Goal: Information Seeking & Learning: Learn about a topic

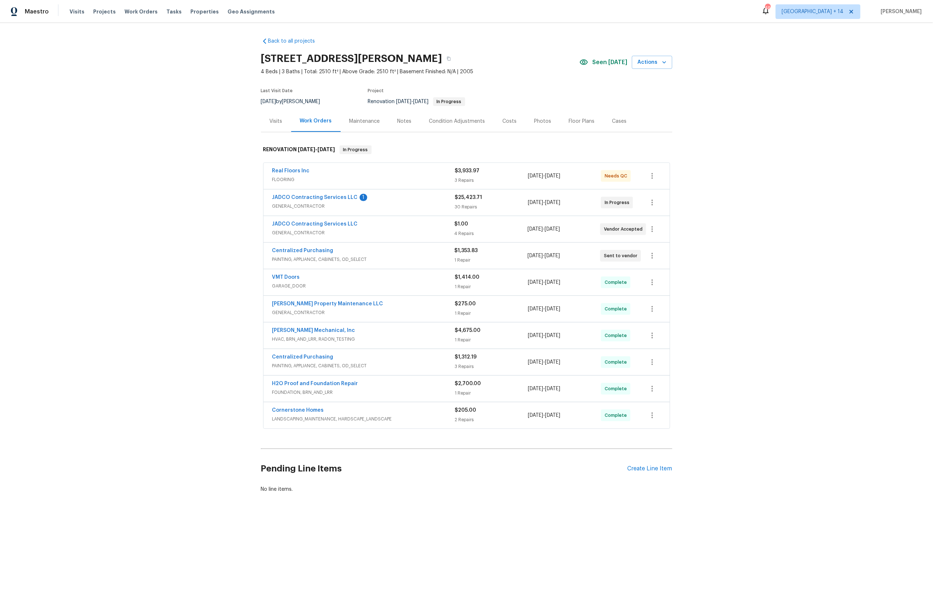
click at [330, 201] on span "JADCO Contracting Services LLC" at bounding box center [315, 197] width 86 height 7
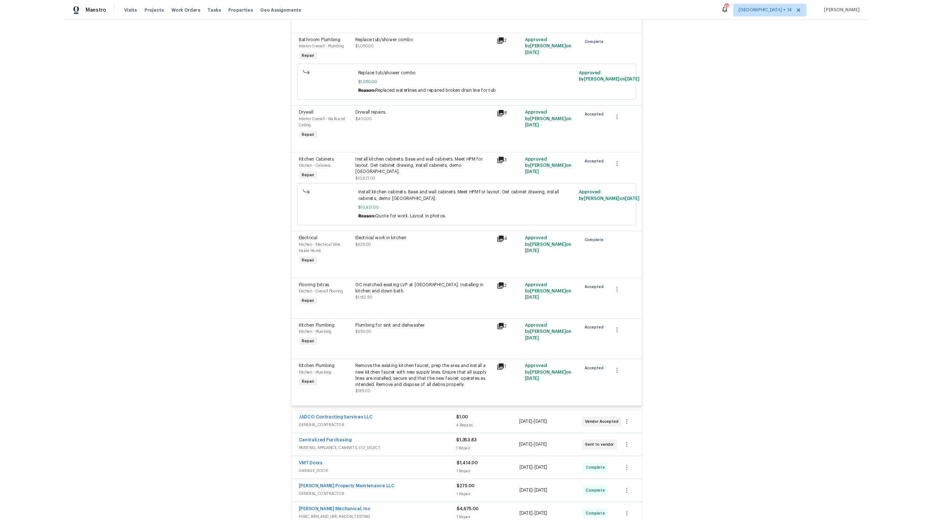
scroll to position [1796, 0]
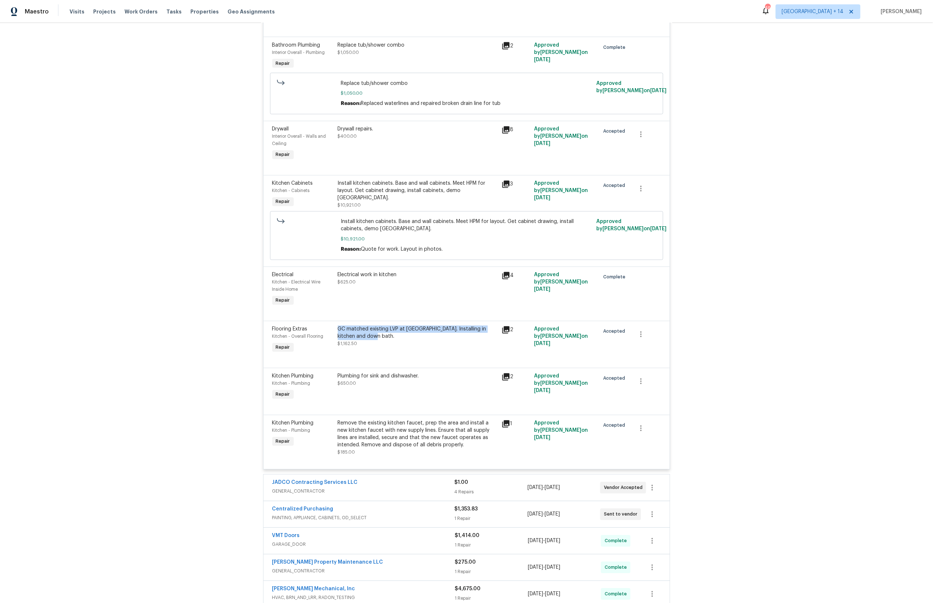
drag, startPoint x: 363, startPoint y: 325, endPoint x: 336, endPoint y: 319, distance: 27.3
click at [336, 323] on div "GC matched existing LVP at [GEOGRAPHIC_DATA]. Installing in kitchen and down ba…" at bounding box center [418, 339] width 164 height 33
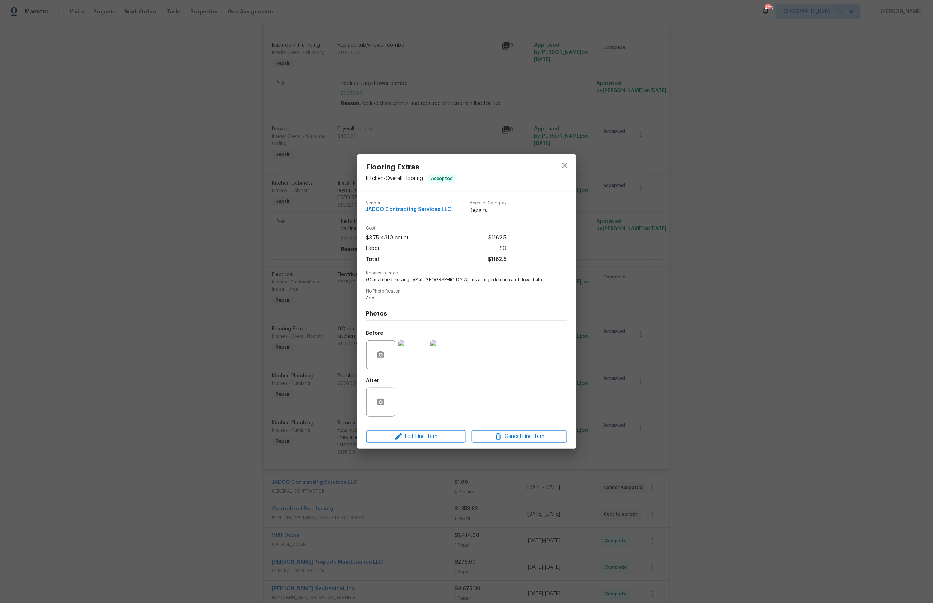
click at [431, 280] on span "GC matched existing LVP at [GEOGRAPHIC_DATA]. Installing in kitchen and down ba…" at bounding box center [456, 280] width 181 height 6
copy span "GC matched existing LVP at [GEOGRAPHIC_DATA]. Installing in kitchen and down ba…"
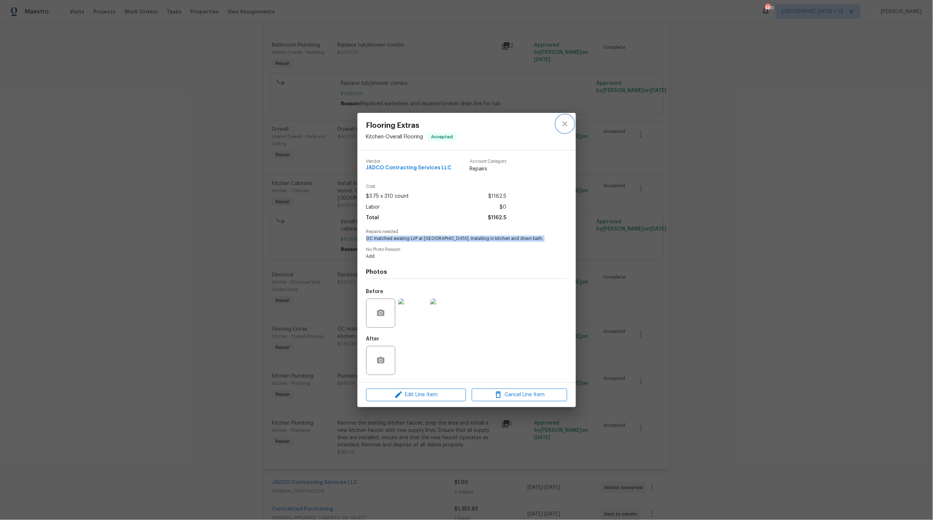
click at [568, 122] on icon "close" at bounding box center [565, 123] width 9 height 9
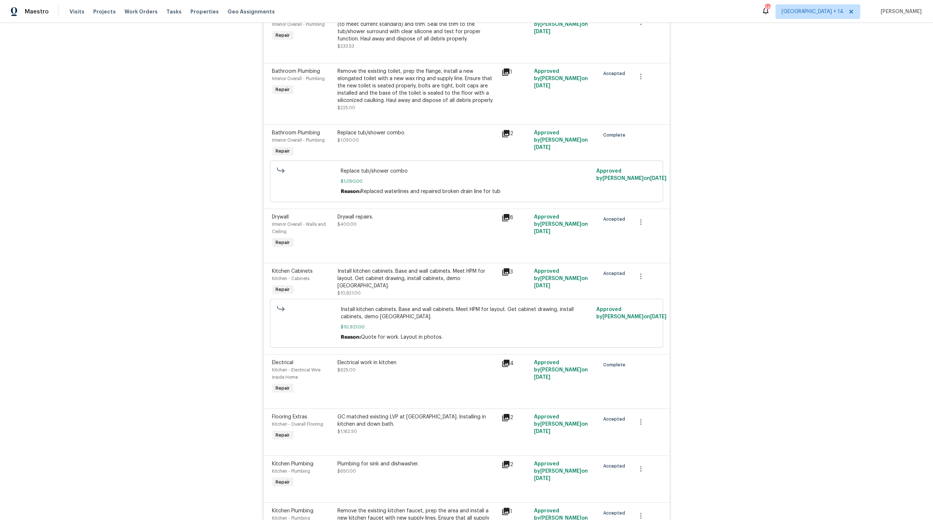
scroll to position [1708, 0]
click at [507, 214] on icon at bounding box center [505, 217] width 7 height 7
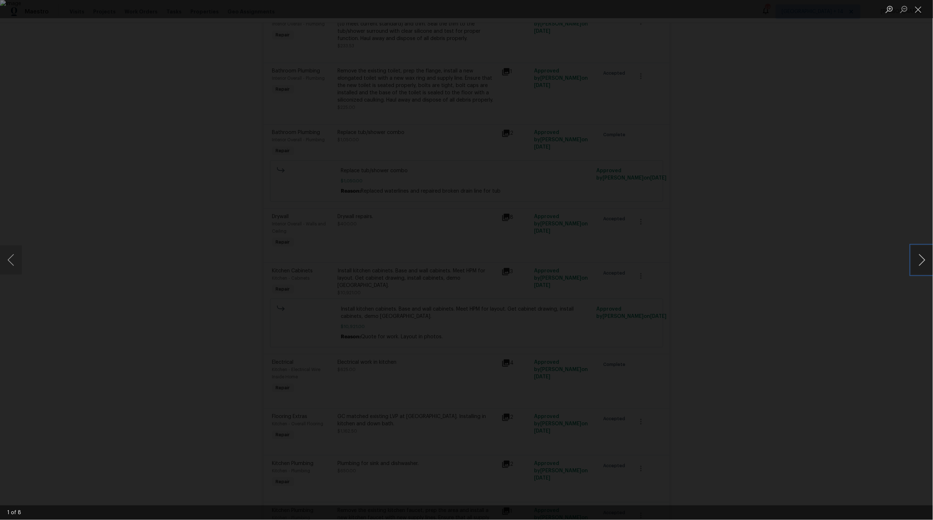
click at [919, 258] on button "Next image" at bounding box center [922, 259] width 22 height 29
click at [920, 258] on button "Next image" at bounding box center [922, 259] width 22 height 29
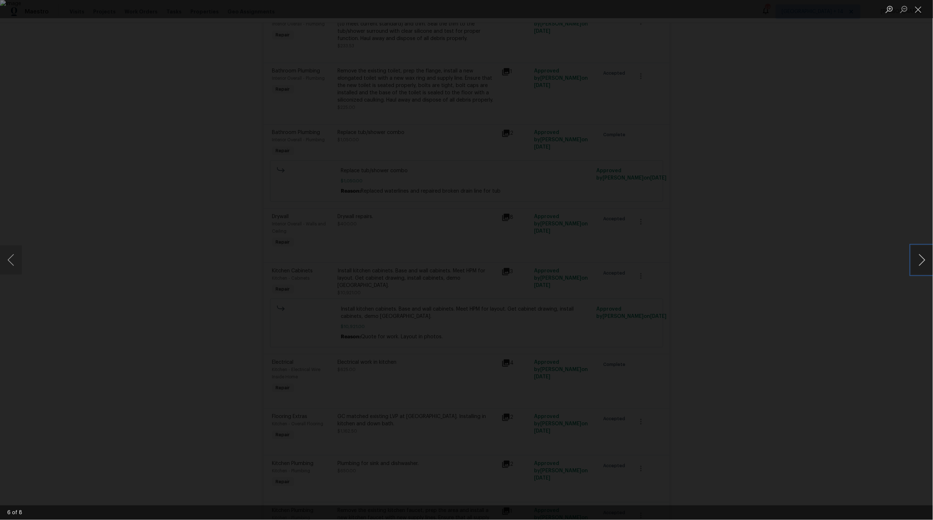
click at [920, 258] on button "Next image" at bounding box center [922, 259] width 22 height 29
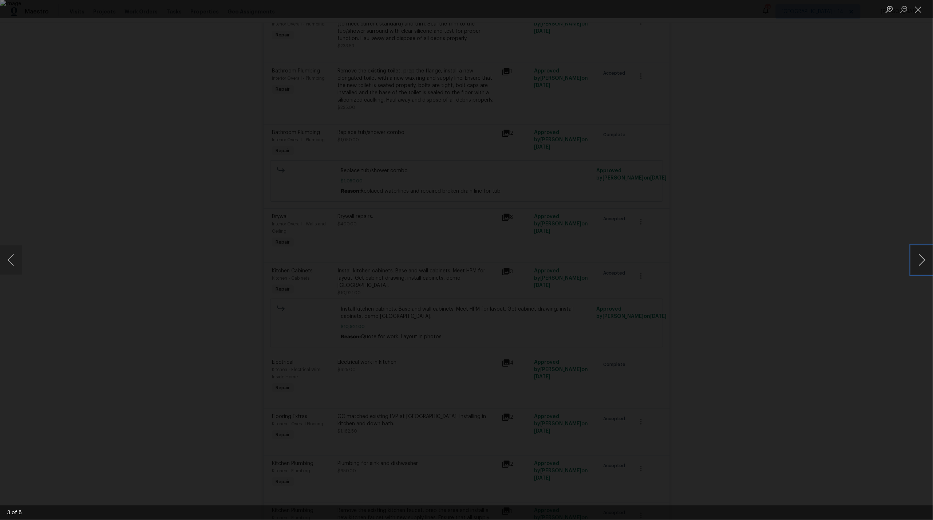
click at [920, 258] on button "Next image" at bounding box center [922, 259] width 22 height 29
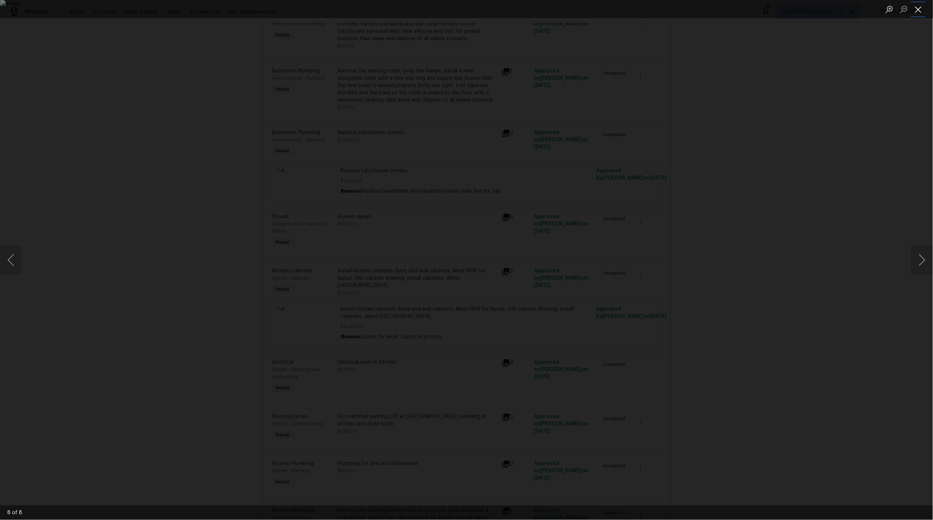
drag, startPoint x: 918, startPoint y: 5, endPoint x: 915, endPoint y: 14, distance: 9.0
click at [918, 5] on button "Close lightbox" at bounding box center [918, 9] width 15 height 13
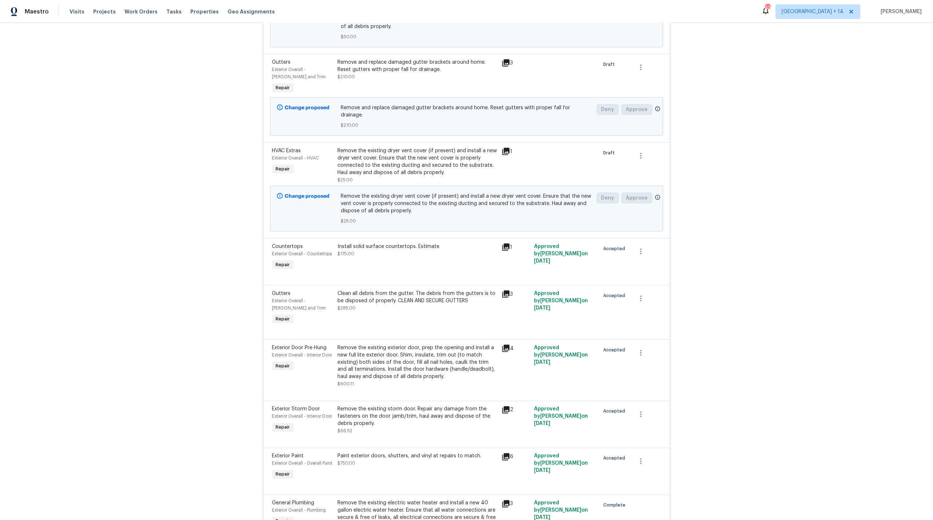
scroll to position [0, 0]
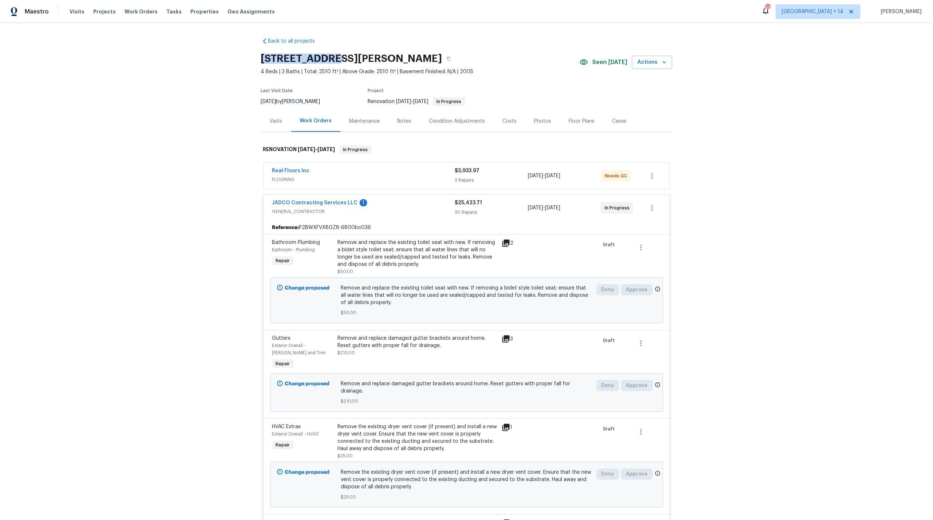
drag, startPoint x: 330, startPoint y: 57, endPoint x: 261, endPoint y: 59, distance: 69.6
click at [260, 58] on div "Back to all projects [STREET_ADDRESS][PERSON_NAME] 4 Beds | 3 Baths | Total: 25…" at bounding box center [466, 271] width 933 height 497
copy h2 "[STREET_ADDRESS][PERSON_NAME]"
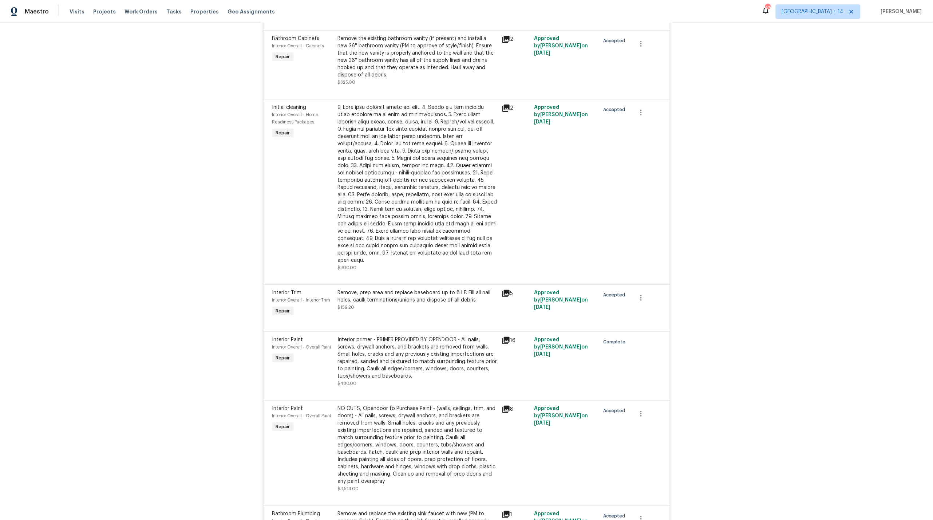
scroll to position [1201, 0]
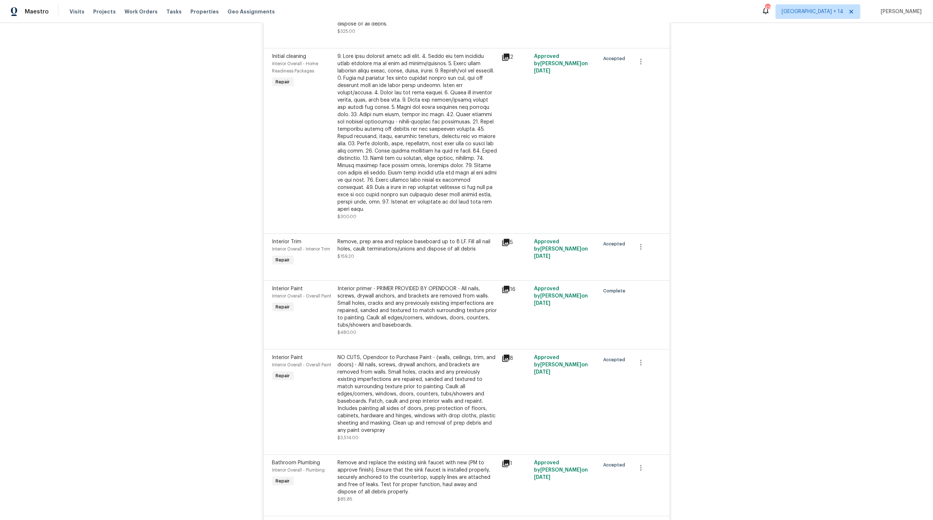
click at [319, 393] on div "Interior Paint Interior Overall - Overall Paint Repair" at bounding box center [303, 398] width 66 height 92
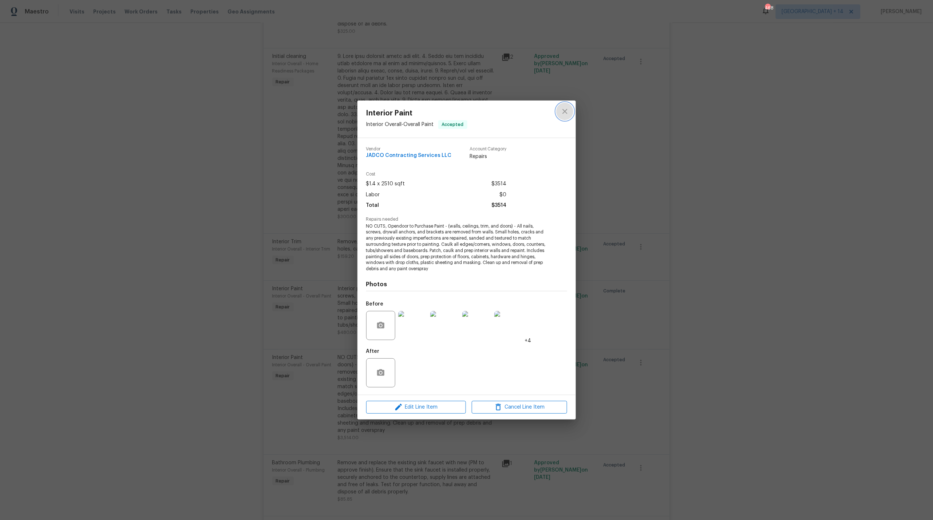
click at [565, 110] on icon "close" at bounding box center [565, 111] width 5 height 5
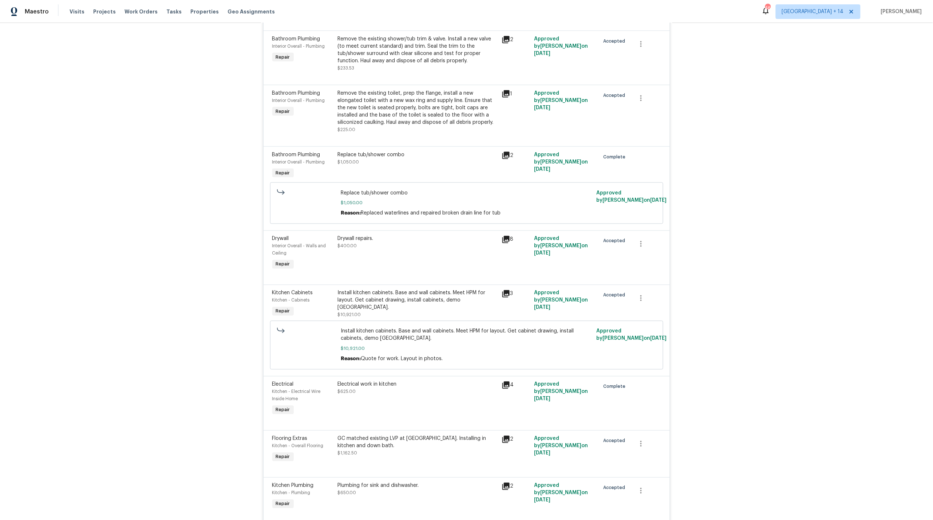
scroll to position [1699, 0]
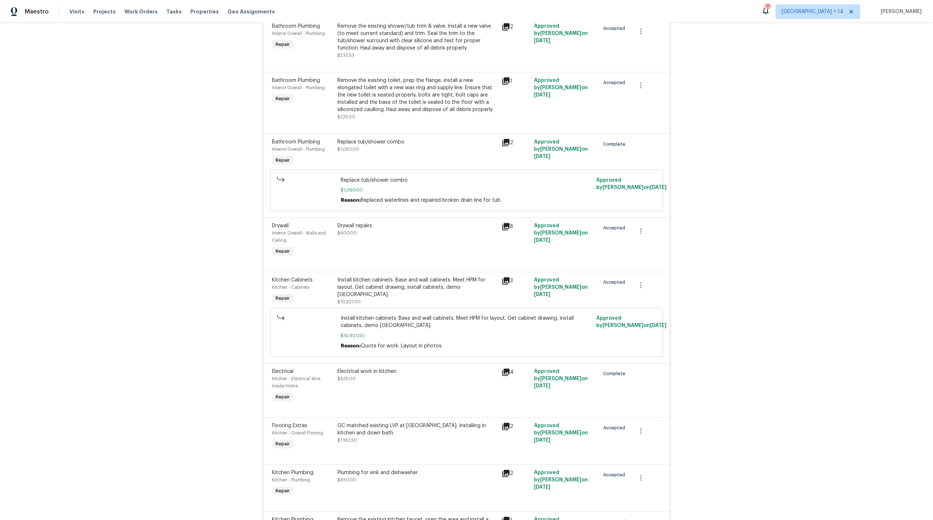
click at [506, 368] on icon at bounding box center [506, 372] width 9 height 9
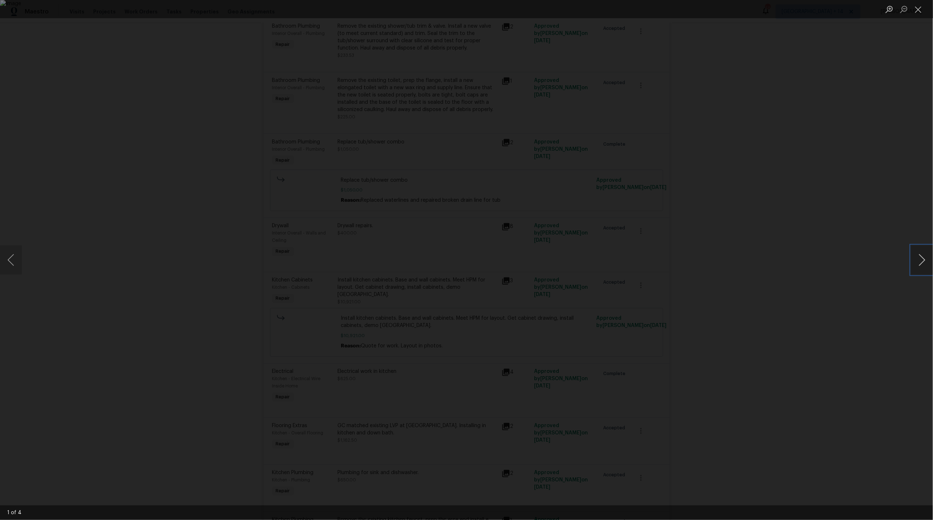
click at [922, 260] on button "Next image" at bounding box center [922, 259] width 22 height 29
click at [703, 219] on div "Lightbox" at bounding box center [466, 260] width 933 height 520
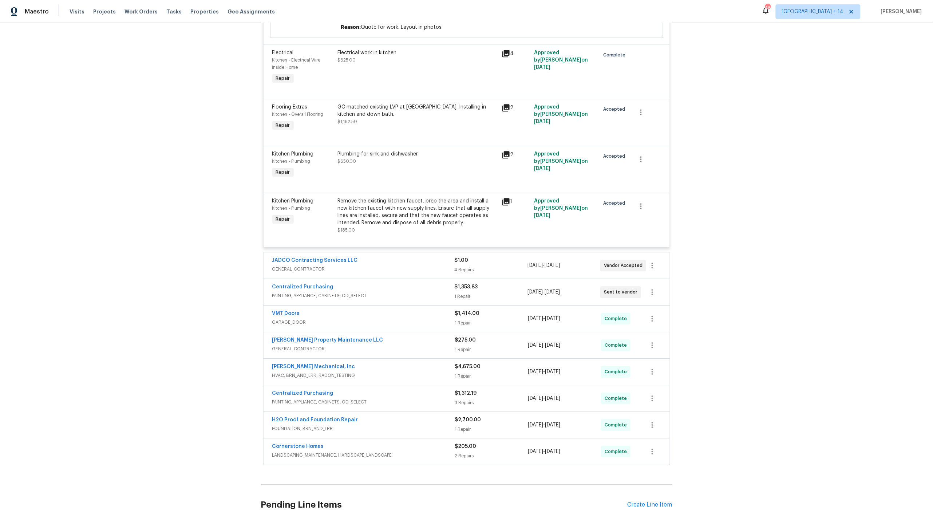
scroll to position [2018, 0]
click at [397, 309] on div "VMT Doors" at bounding box center [363, 313] width 183 height 9
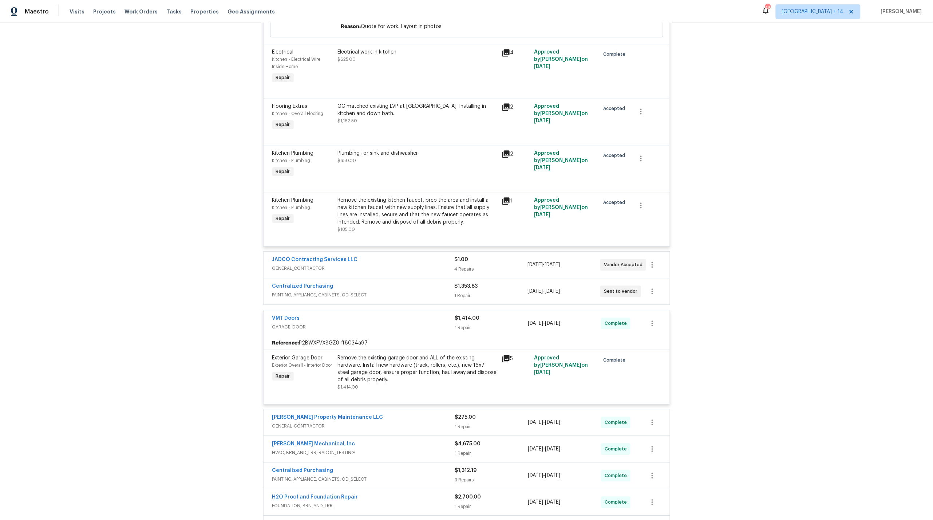
click at [411, 315] on div "VMT Doors" at bounding box center [363, 319] width 183 height 9
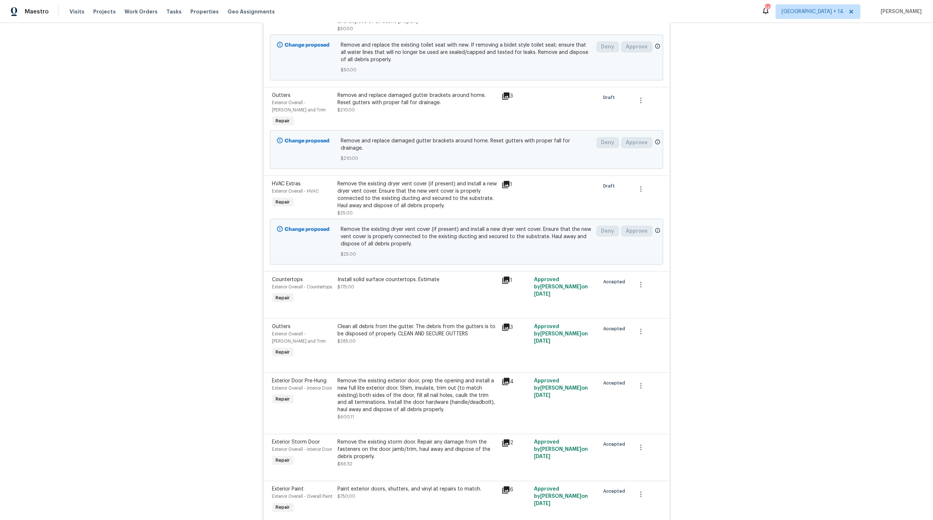
scroll to position [0, 0]
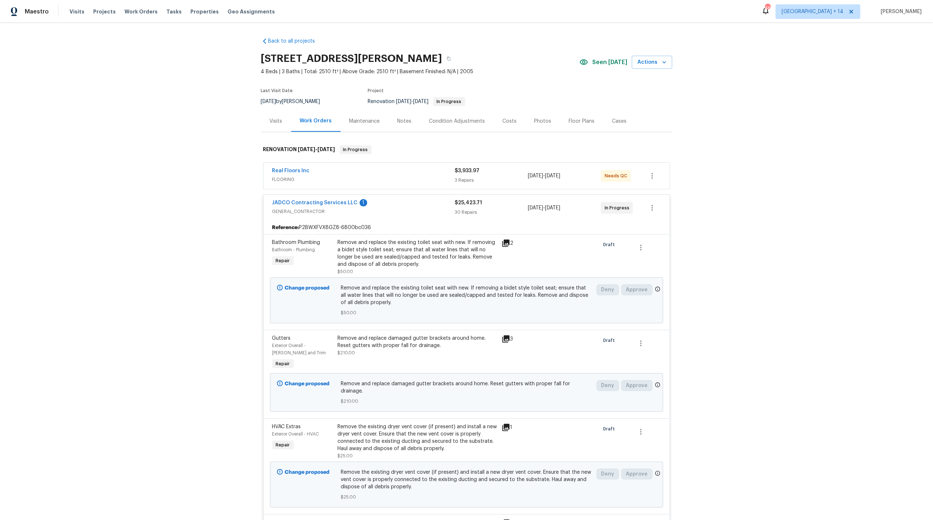
click at [420, 208] on div "JADCO Contracting Services LLC 1" at bounding box center [363, 203] width 183 height 9
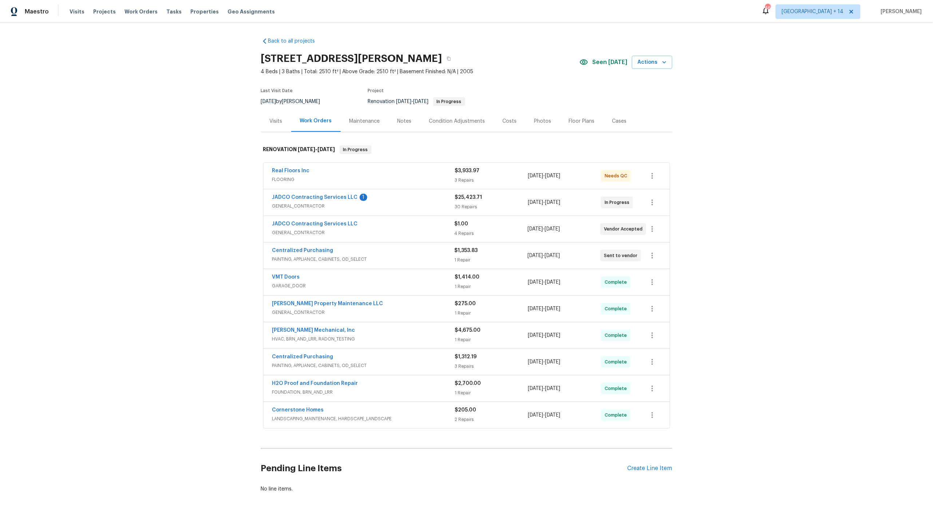
click at [408, 204] on span "GENERAL_CONTRACTOR" at bounding box center [363, 205] width 183 height 7
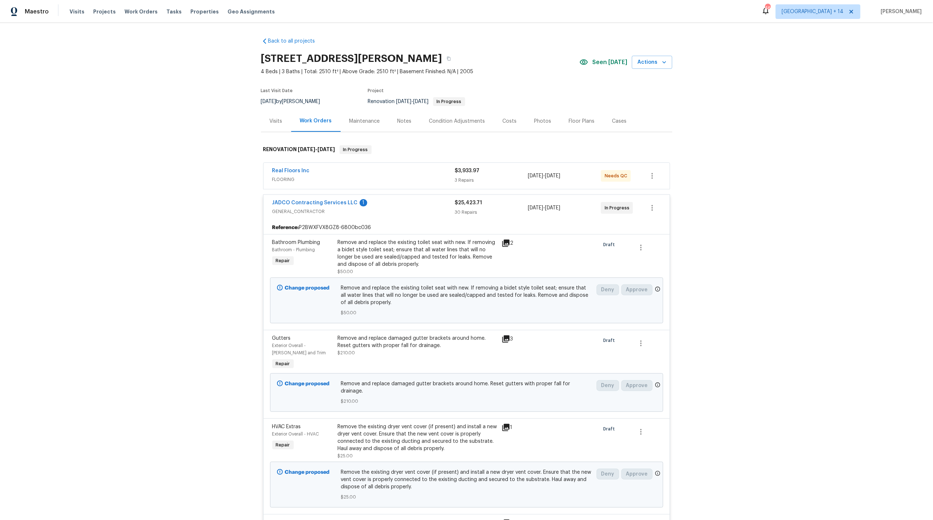
click at [460, 114] on div "Condition Adjustments" at bounding box center [458, 120] width 74 height 21
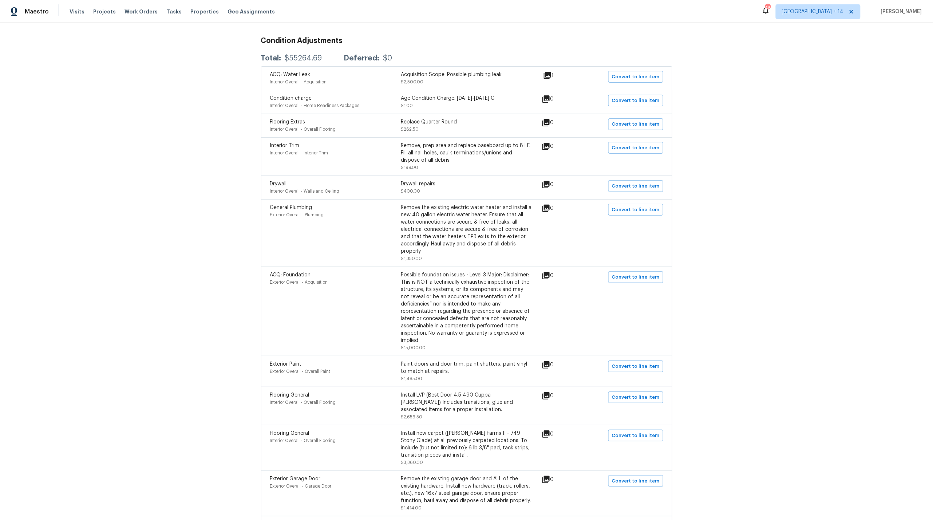
scroll to position [117, 0]
